Goal: Information Seeking & Learning: Learn about a topic

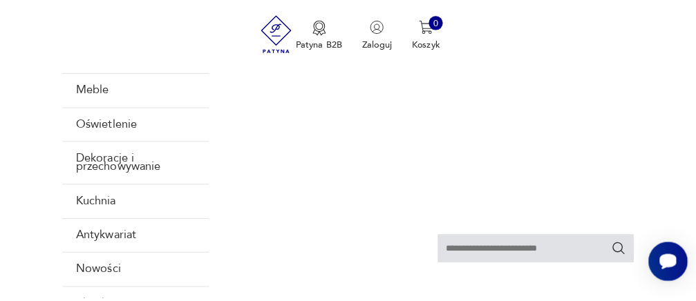
scroll to position [151, 0]
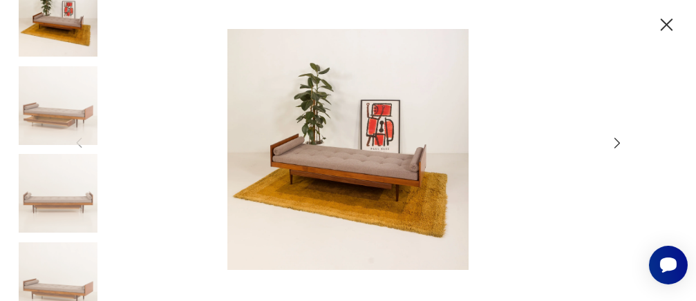
click at [615, 134] on div at bounding box center [348, 150] width 553 height 243
click at [617, 144] on icon "button" at bounding box center [617, 143] width 15 height 15
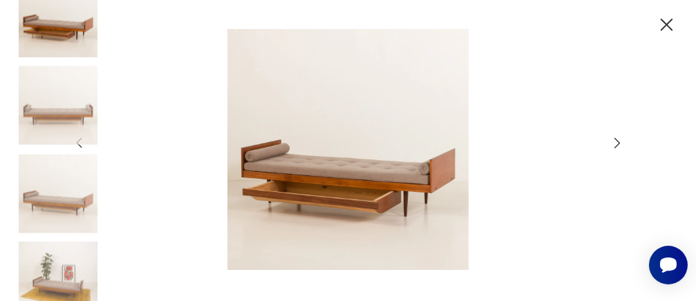
click at [617, 144] on icon "button" at bounding box center [617, 143] width 15 height 15
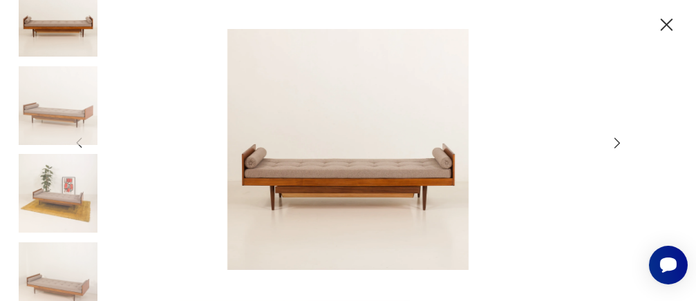
click at [617, 144] on icon "button" at bounding box center [617, 143] width 15 height 15
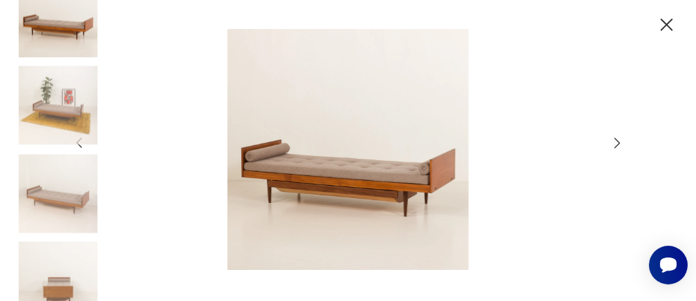
click at [617, 144] on icon "button" at bounding box center [617, 143] width 15 height 15
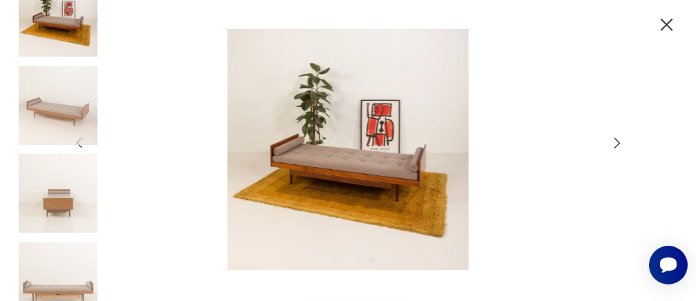
click at [617, 144] on icon "button" at bounding box center [617, 143] width 15 height 15
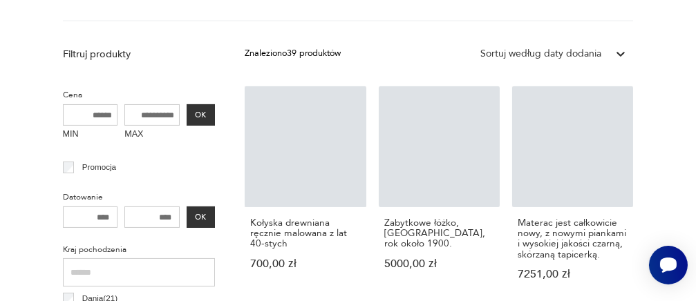
scroll to position [524, 0]
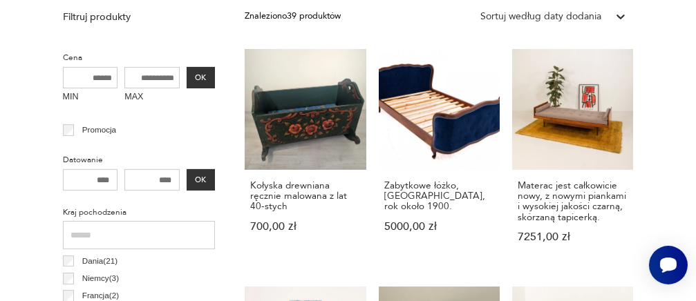
scroll to position [27, 0]
